Goal: Task Accomplishment & Management: Complete application form

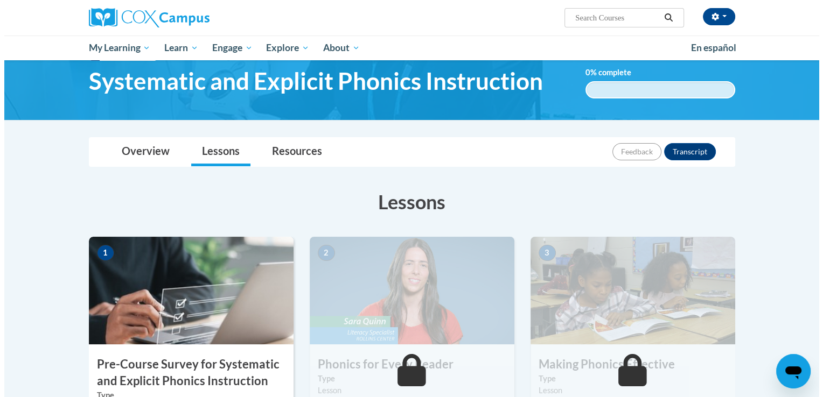
scroll to position [162, 0]
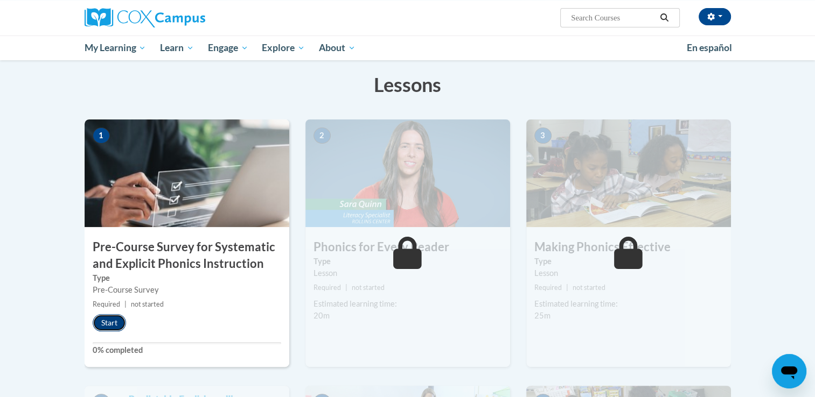
click at [109, 324] on button "Start" at bounding box center [109, 322] width 33 height 17
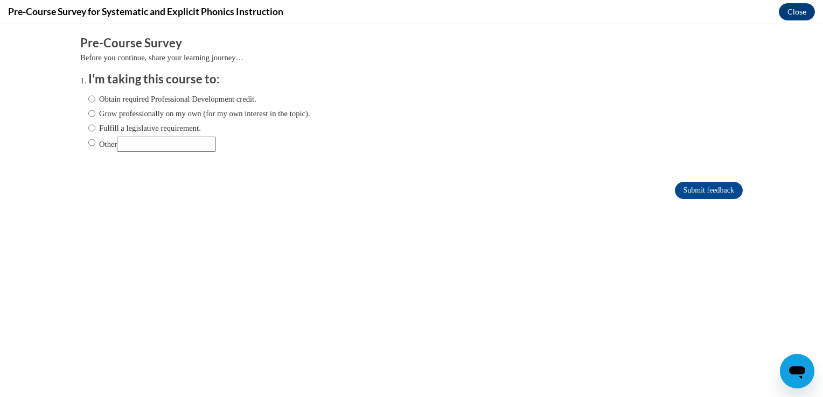
scroll to position [0, 0]
click at [120, 101] on label "Obtain required Professional Development credit." at bounding box center [172, 99] width 168 height 12
click at [95, 101] on input "Obtain required Professional Development credit." at bounding box center [91, 99] width 7 height 12
radio input "true"
click at [701, 189] on input "Submit feedback" at bounding box center [709, 190] width 68 height 17
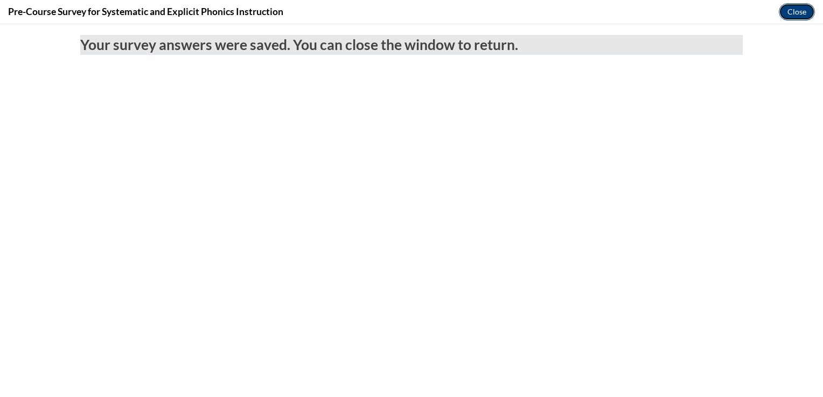
click at [807, 10] on button "Close" at bounding box center [797, 11] width 36 height 17
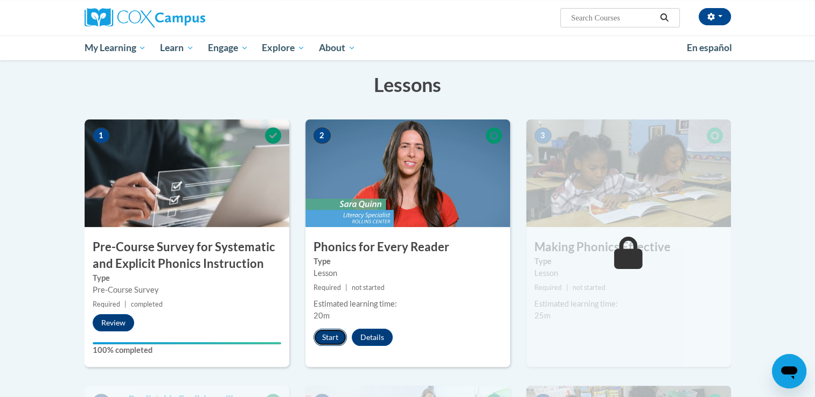
click at [317, 337] on button "Start" at bounding box center [329, 337] width 33 height 17
